Goal: Find specific page/section: Find specific page/section

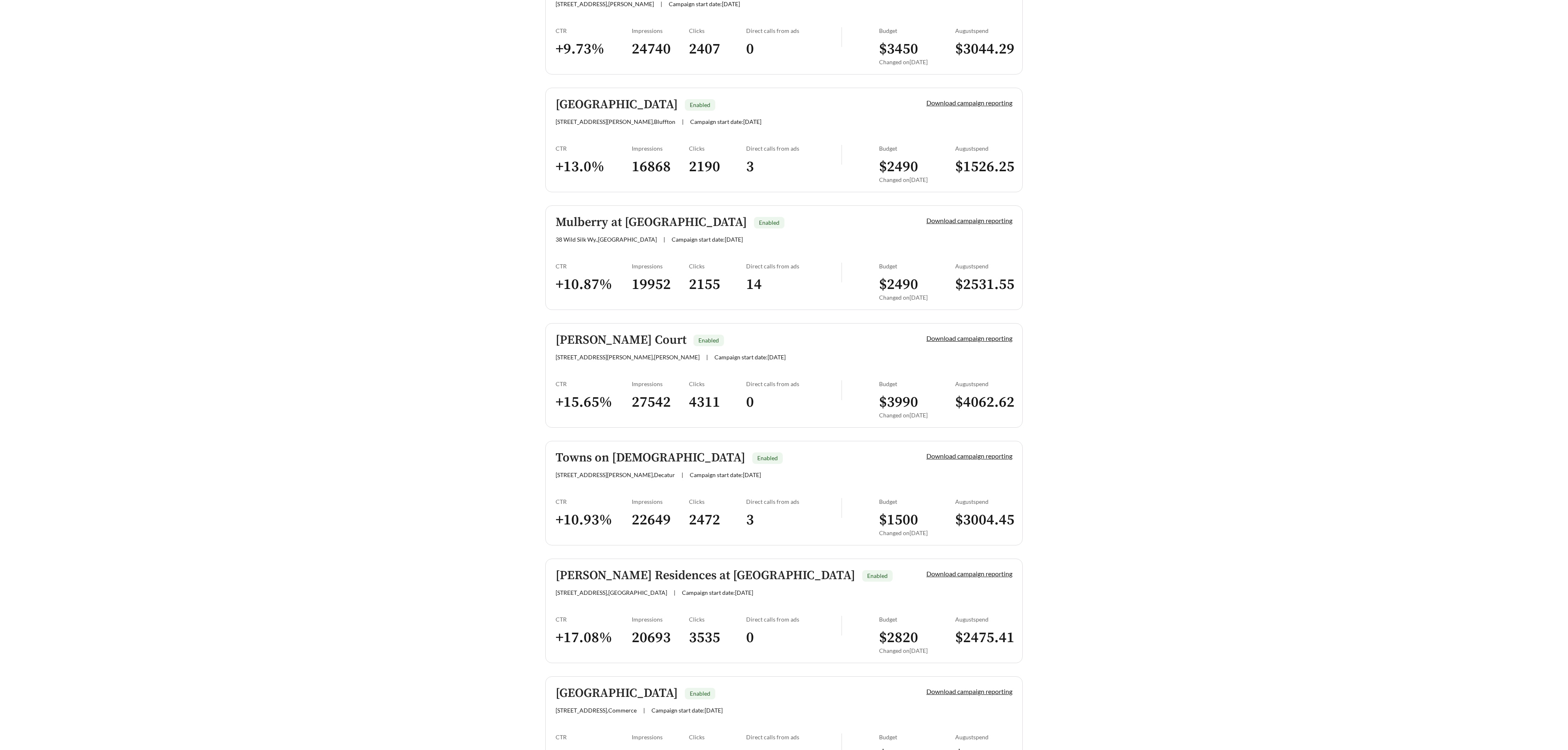
scroll to position [576, 0]
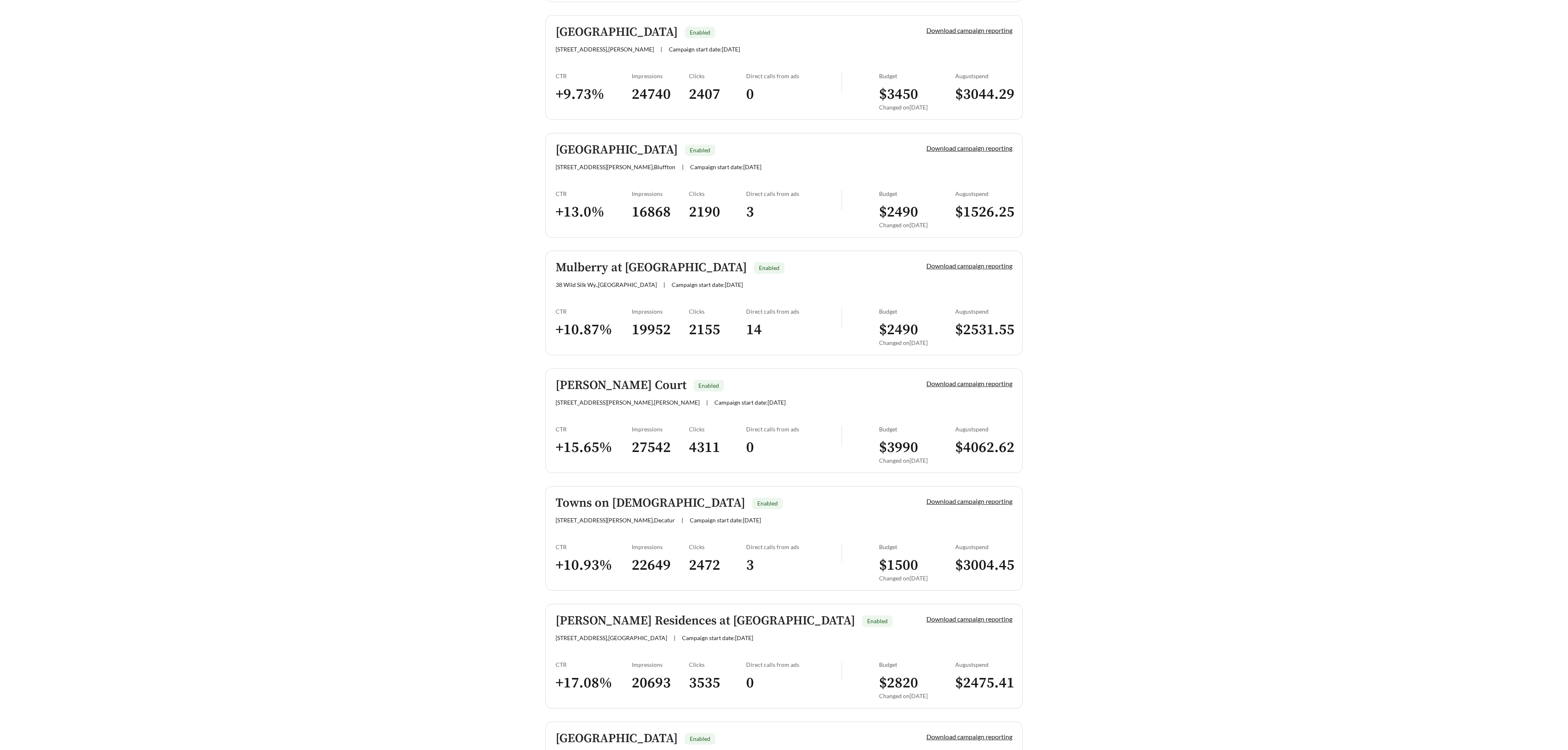
click at [776, 274] on div "Mulberry at Rice Hope Enabled" at bounding box center [727, 268] width 342 height 14
